Goal: Transaction & Acquisition: Purchase product/service

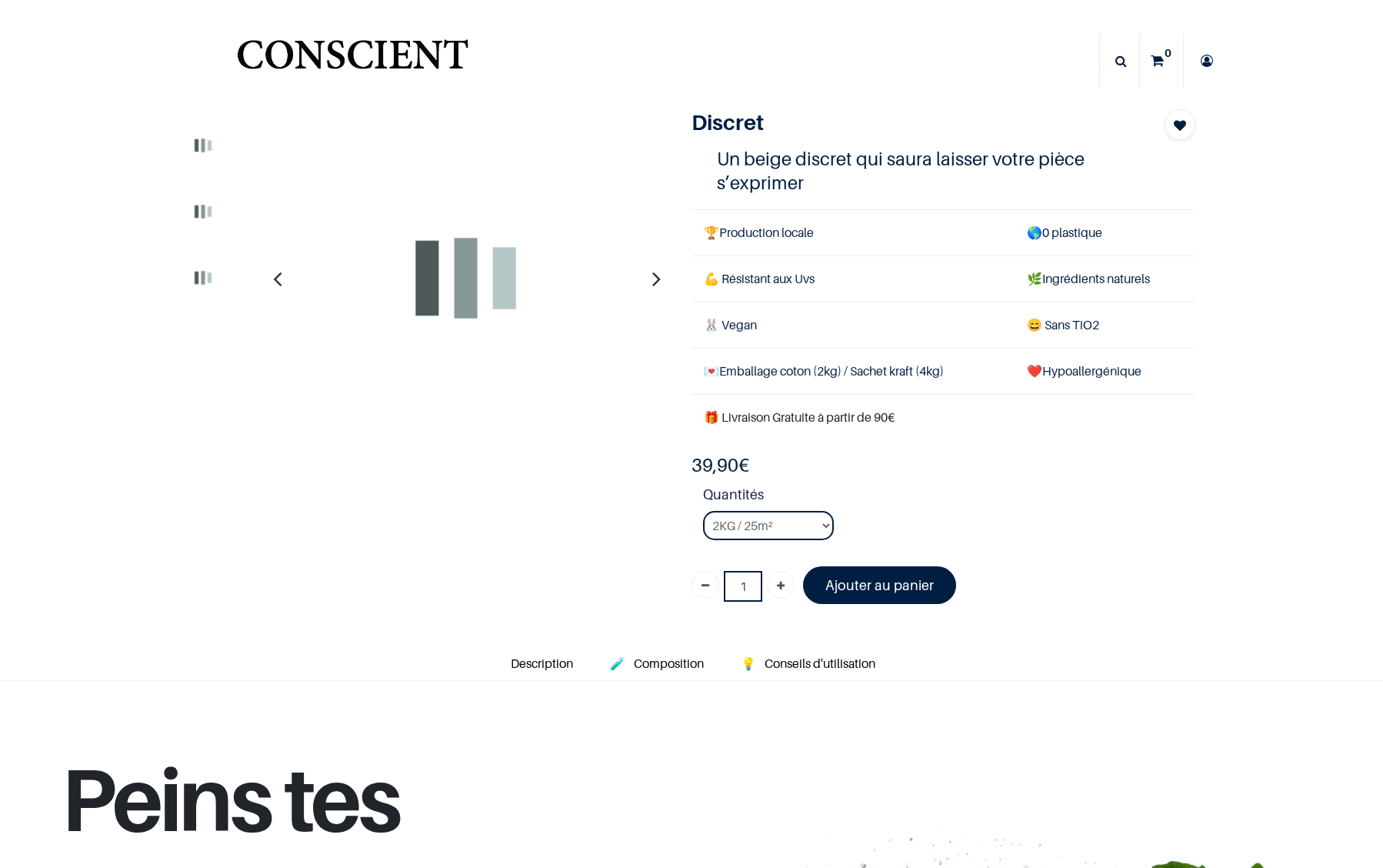
click at [307, 52] on img "Logo of Conscient" at bounding box center [352, 61] width 237 height 61
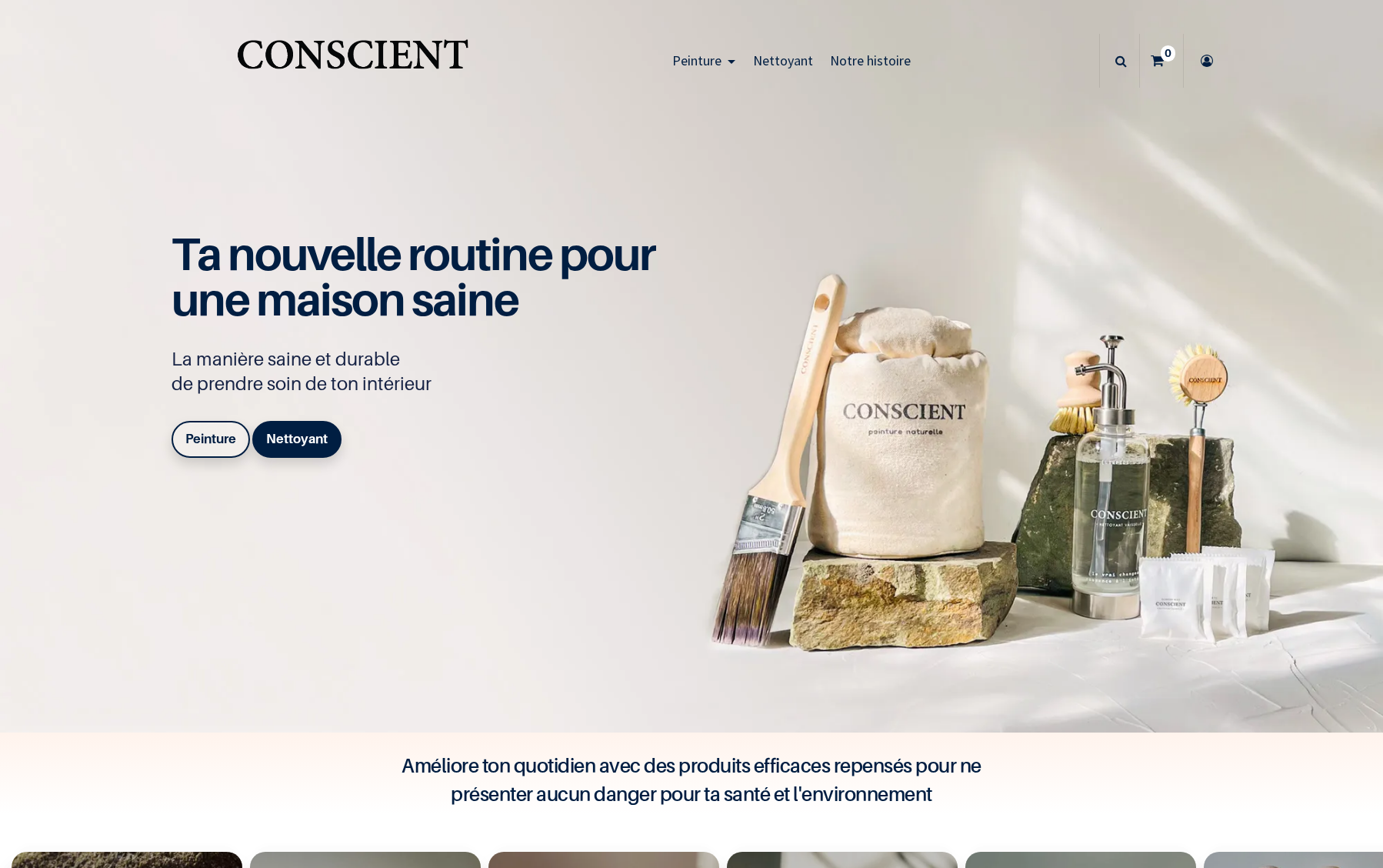
click at [212, 443] on b "Peinture" at bounding box center [210, 439] width 51 height 15
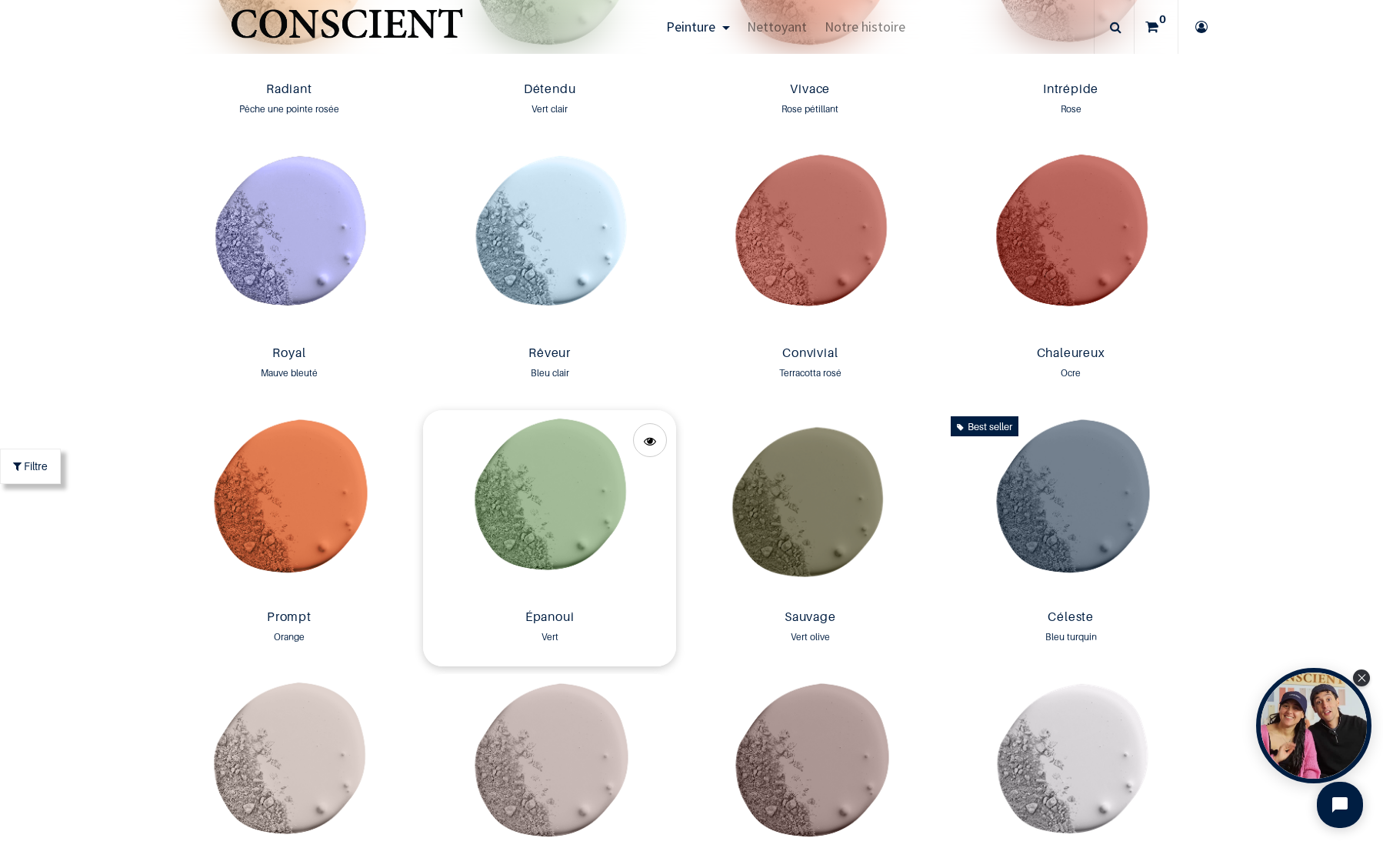
scroll to position [2003, 0]
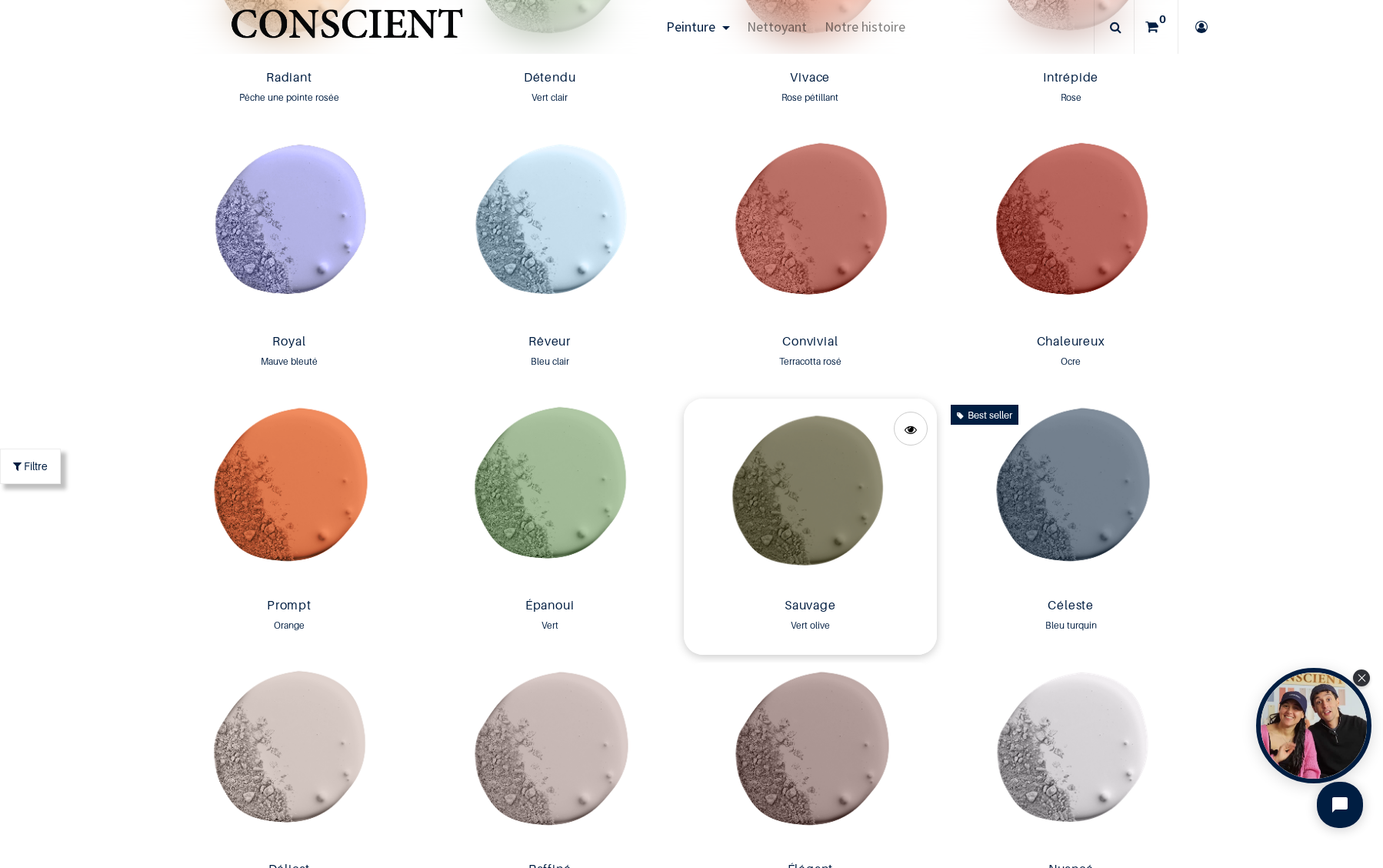
click at [789, 523] on img at bounding box center [810, 494] width 253 height 193
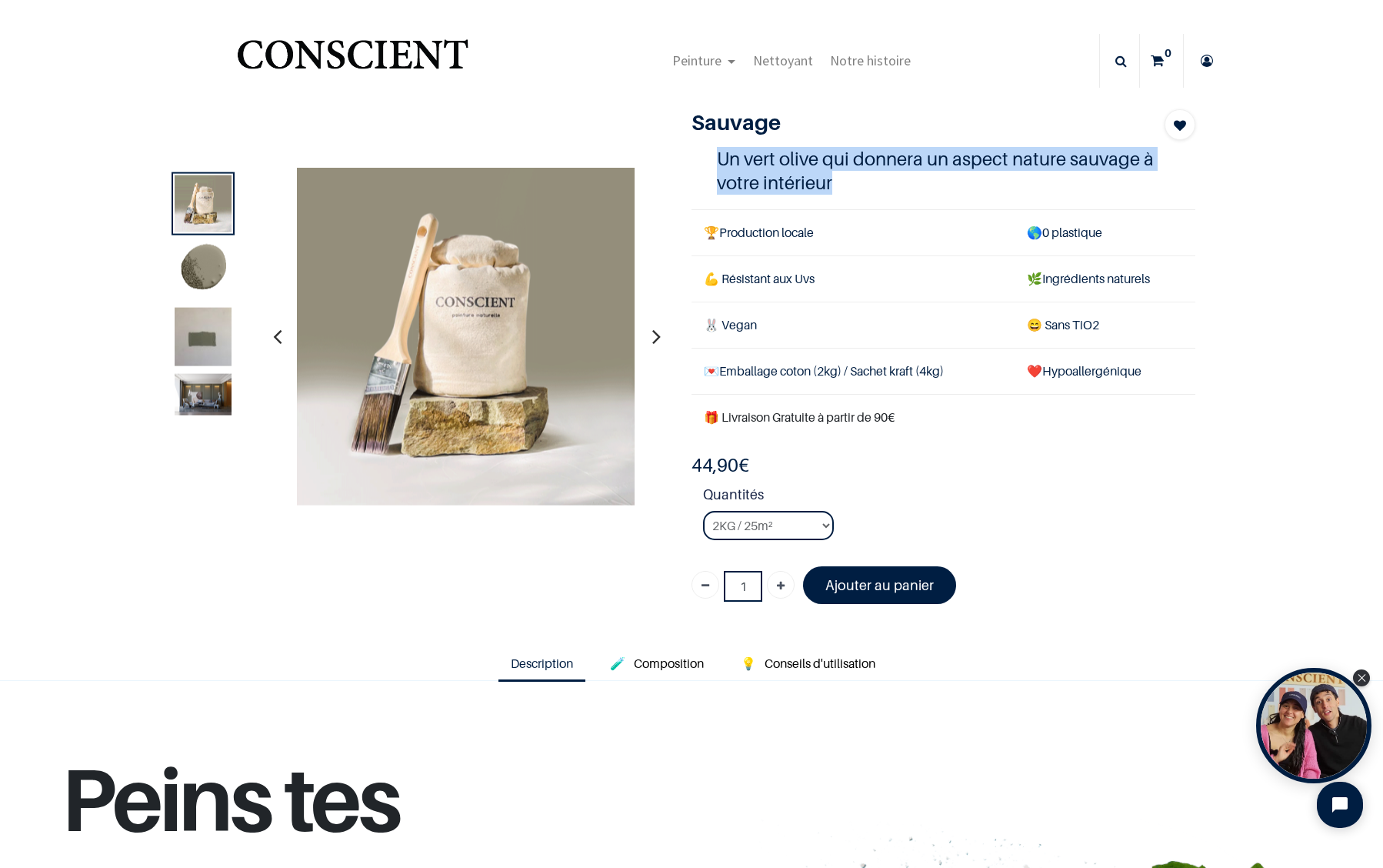
drag, startPoint x: 714, startPoint y: 161, endPoint x: 887, endPoint y: 178, distance: 173.8
click at [887, 178] on h4 "Un vert olive qui donnera un aspect nature sauvage à votre intérieur" at bounding box center [944, 171] width 454 height 48
copy h4 "Un vert olive qui donnera un aspect nature sauvage à votre intérieur"
